Goal: Information Seeking & Learning: Understand process/instructions

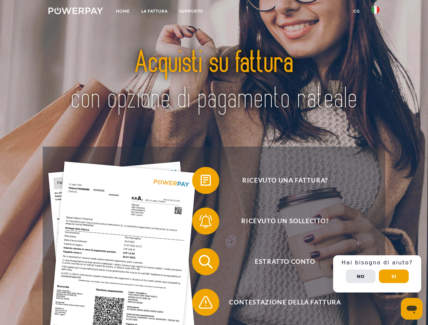
click at [76, 12] on img at bounding box center [75, 10] width 55 height 7
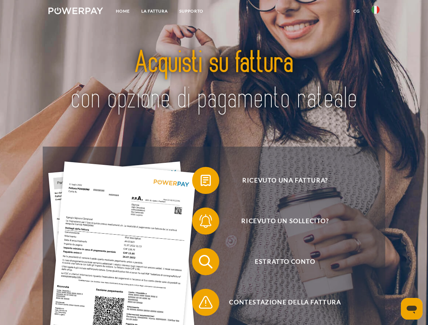
click at [375, 12] on img at bounding box center [375, 10] width 8 height 8
click at [356, 11] on link "CG" at bounding box center [357, 11] width 18 height 12
click at [201, 182] on span at bounding box center [196, 181] width 34 height 34
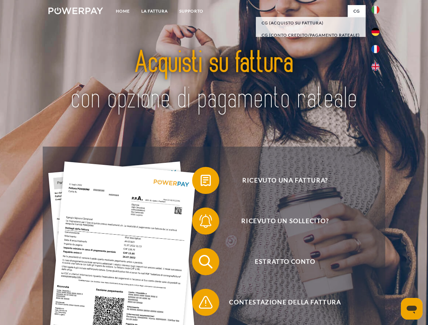
click at [201, 223] on span at bounding box center [196, 221] width 34 height 34
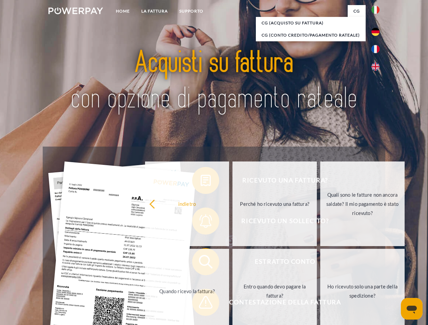
click at [232, 263] on link "Entro quando devo pagare la fattura?" at bounding box center [274, 291] width 84 height 85
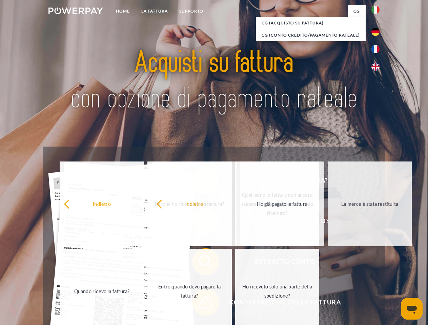
click at [201, 304] on span at bounding box center [196, 303] width 34 height 34
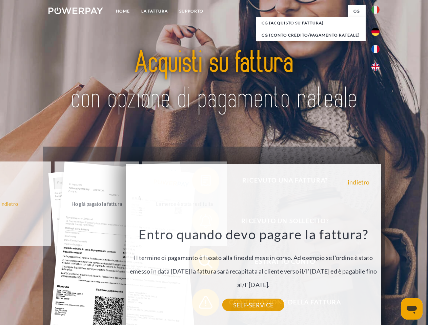
click at [377, 274] on div "Ricevuto una fattura? Ricevuto un sollecito? Estratto conto indietro" at bounding box center [214, 282] width 342 height 271
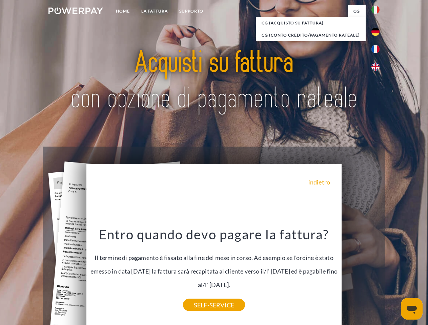
click at [361, 275] on span "Estratto conto" at bounding box center [285, 261] width 166 height 27
click at [394, 276] on header "Home LA FATTURA [GEOGRAPHIC_DATA]" at bounding box center [214, 234] width 428 height 468
